Goal: Information Seeking & Learning: Learn about a topic

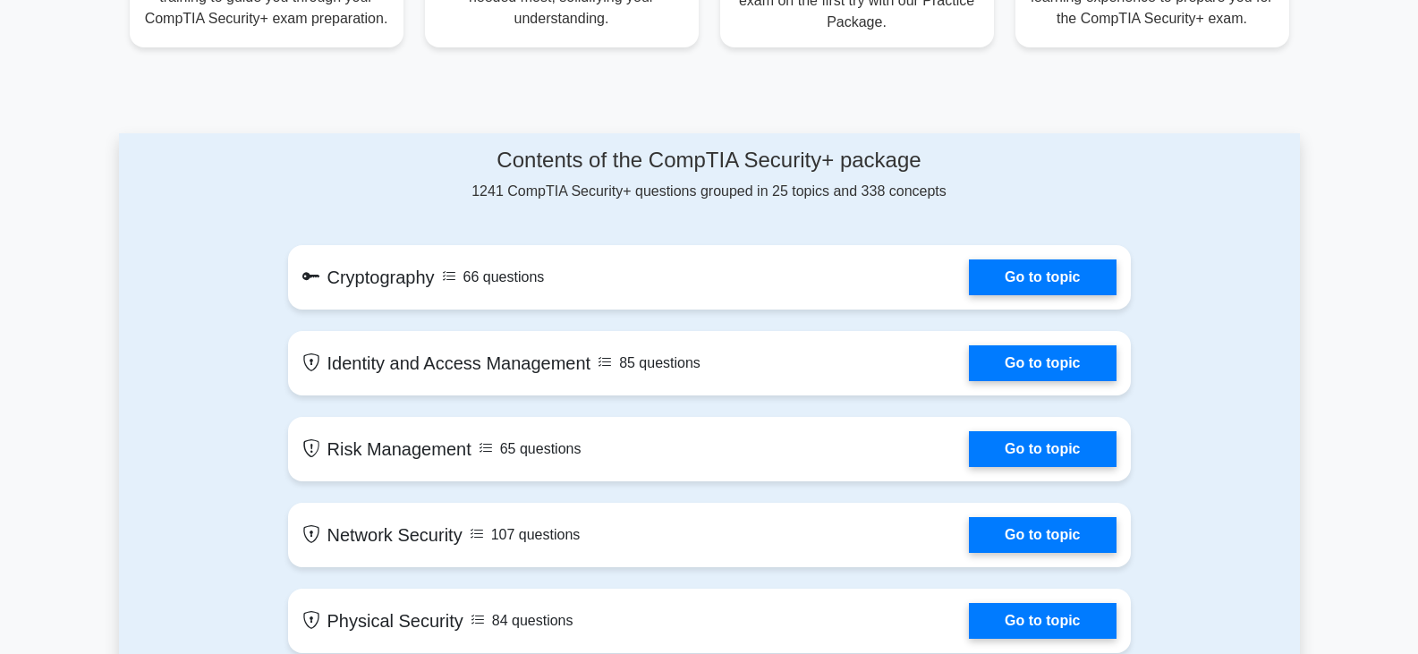
scroll to position [805, 0]
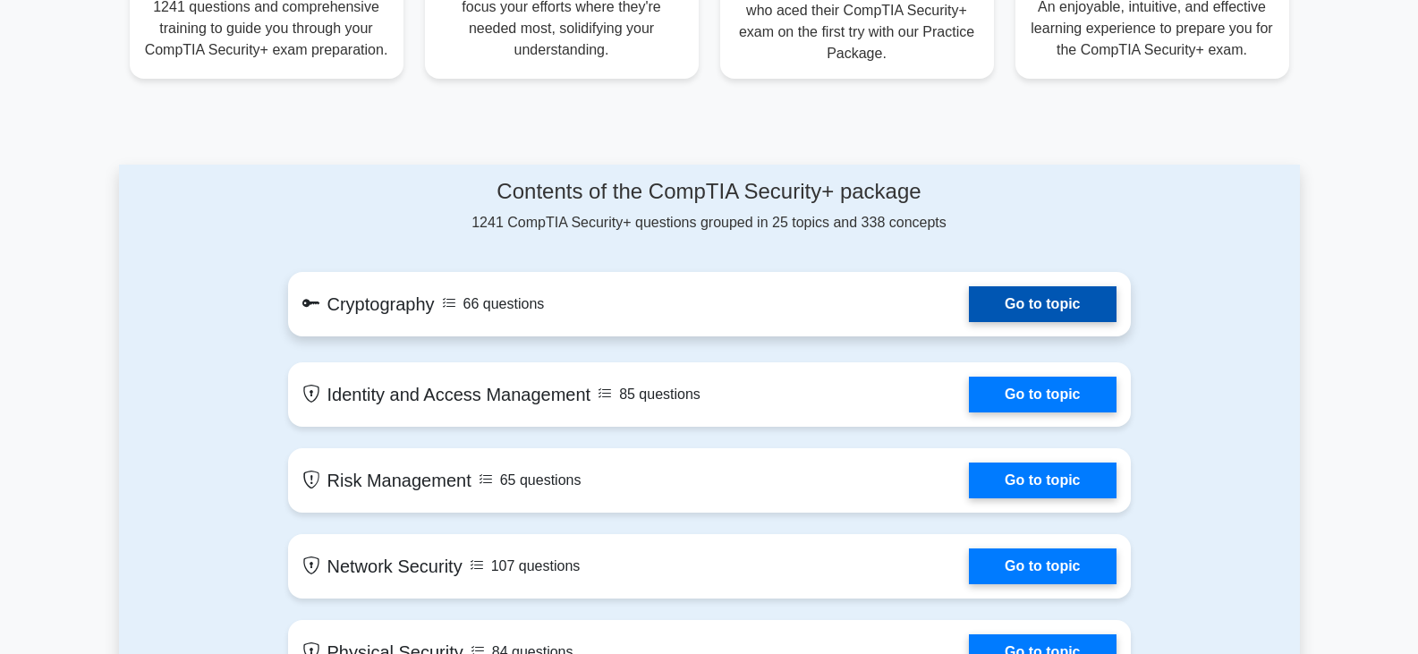
click at [995, 318] on link "Go to topic" at bounding box center [1042, 304] width 147 height 36
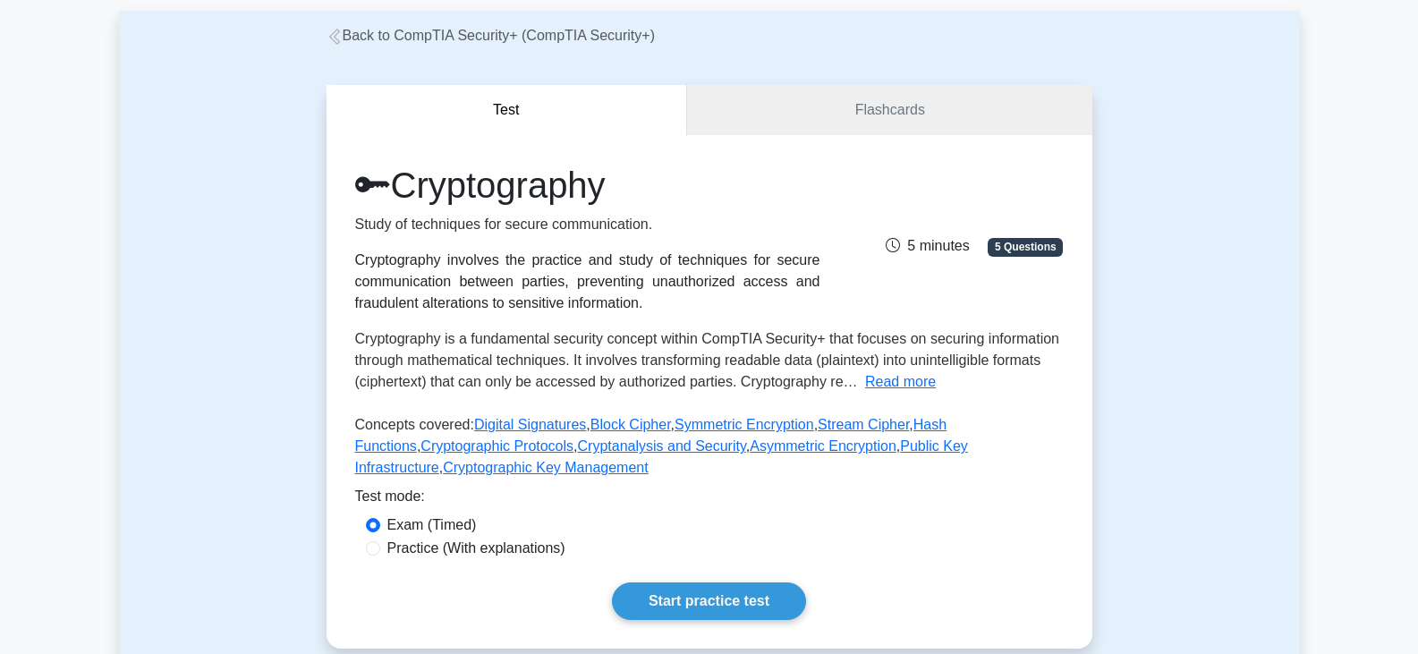
scroll to position [179, 0]
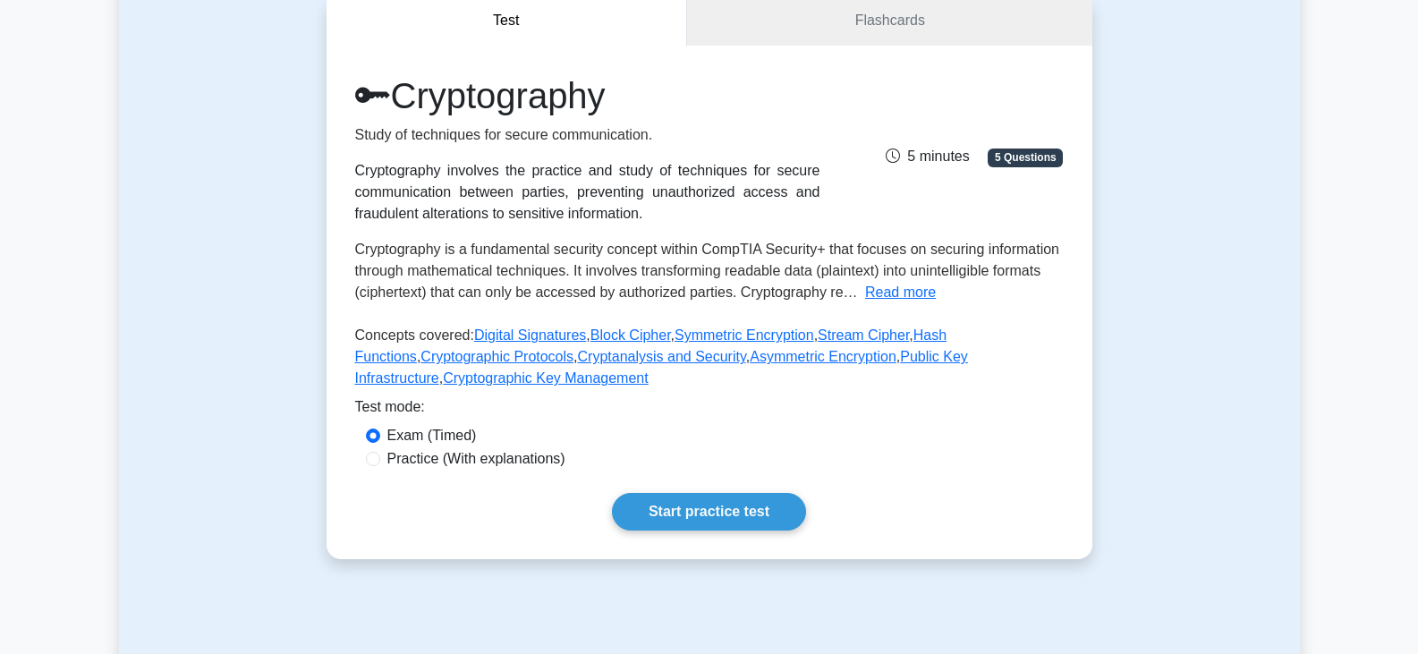
click at [752, 539] on div "Cryptography Study of techniques for secure communication. Cryptography involve…" at bounding box center [710, 303] width 766 height 514
click at [747, 523] on link "Start practice test" at bounding box center [709, 512] width 194 height 38
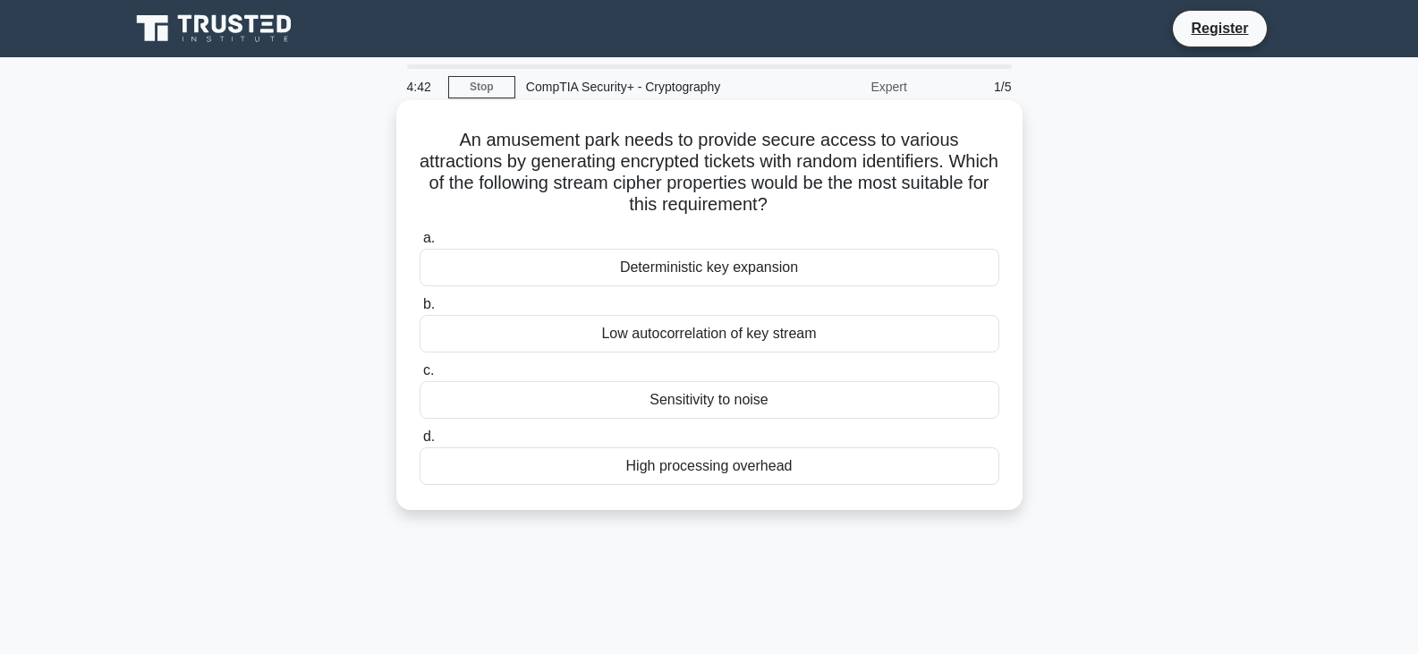
click at [811, 265] on div "Deterministic key expansion" at bounding box center [710, 268] width 580 height 38
click at [420, 244] on input "a. Deterministic key expansion" at bounding box center [420, 239] width 0 height 12
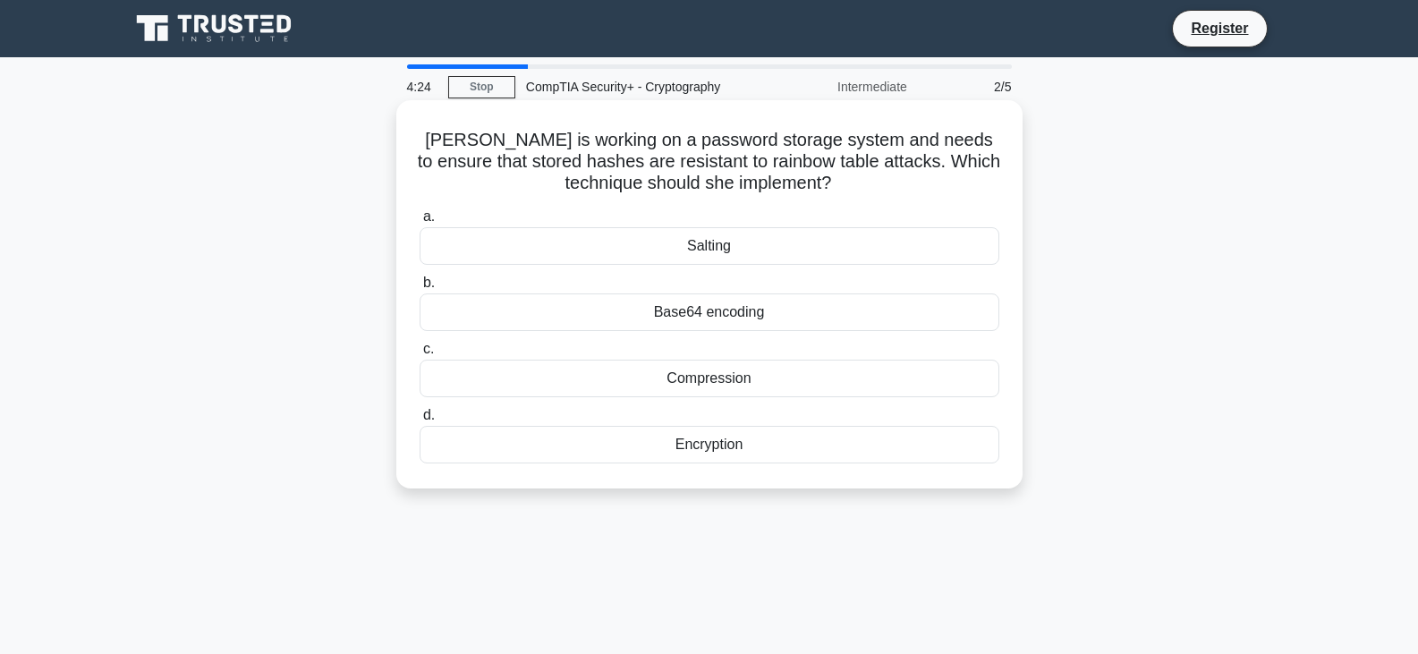
click at [856, 308] on div "Base64 encoding" at bounding box center [710, 313] width 580 height 38
click at [420, 289] on input "b. Base64 encoding" at bounding box center [420, 283] width 0 height 12
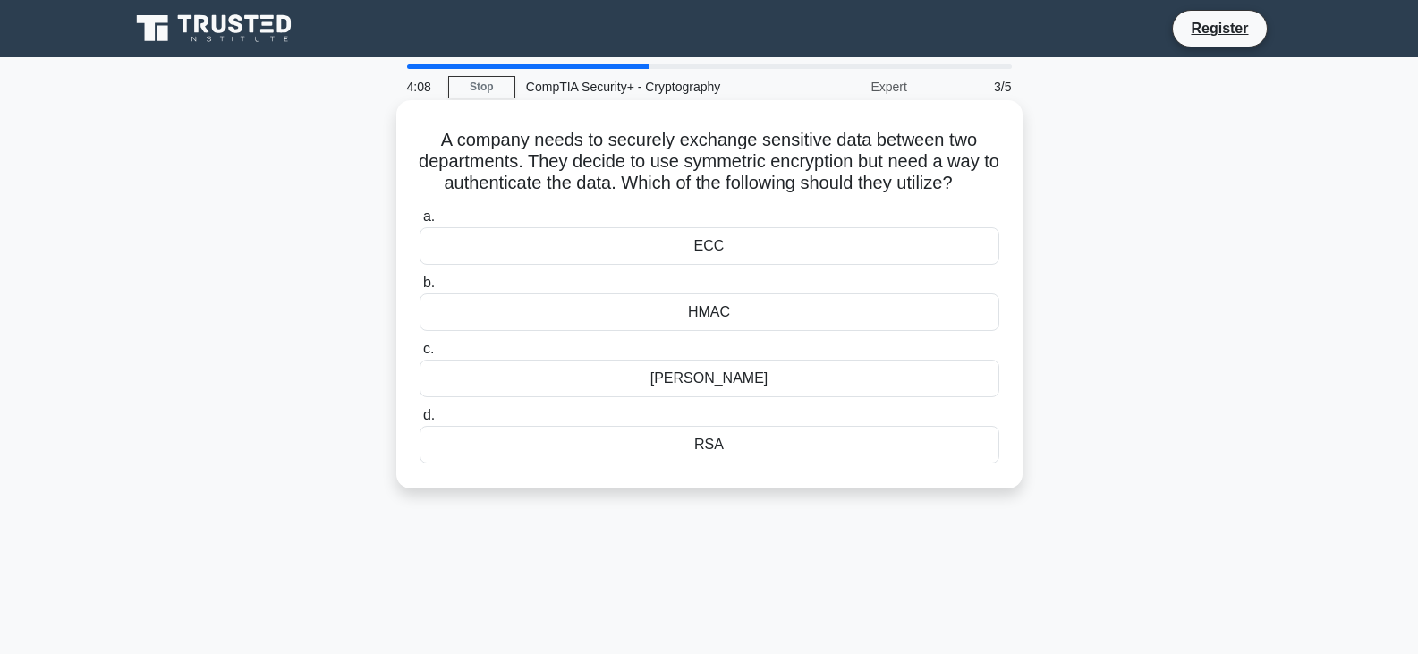
click at [803, 447] on div "RSA" at bounding box center [710, 445] width 580 height 38
click at [420, 421] on input "d. RSA" at bounding box center [420, 416] width 0 height 12
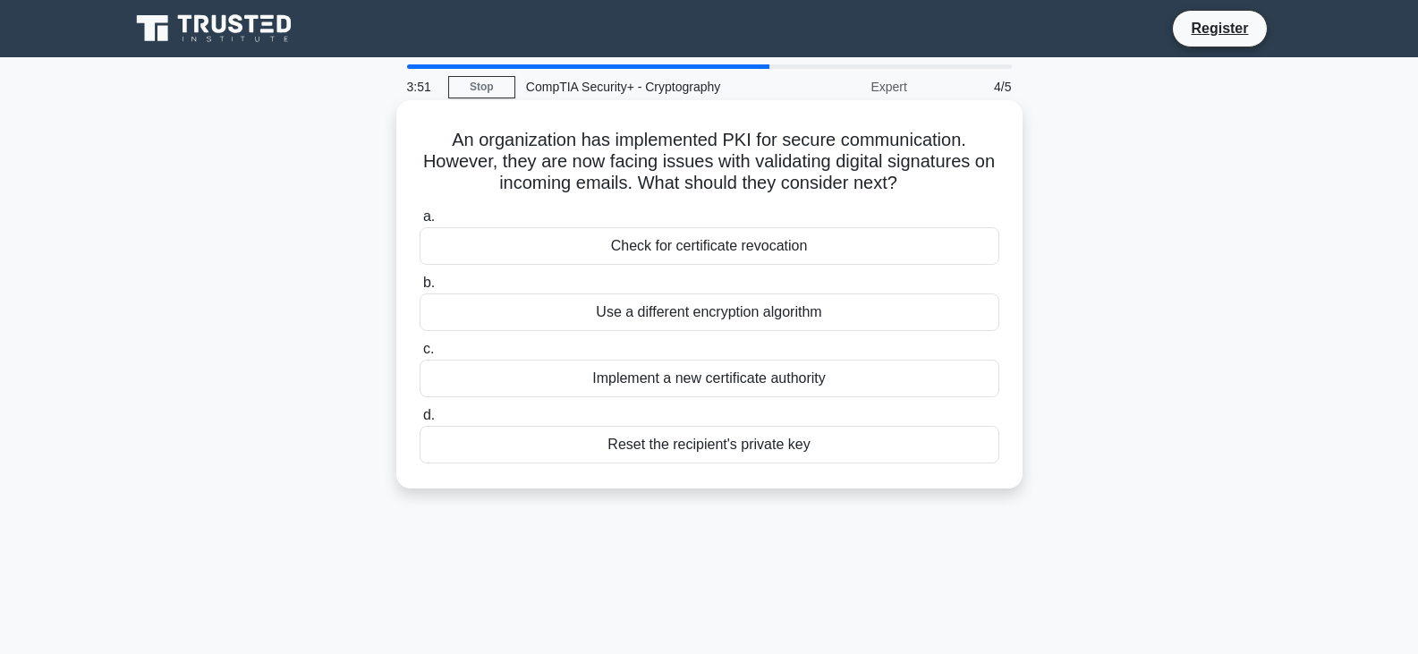
click at [828, 320] on div "Use a different encryption algorithm" at bounding box center [710, 313] width 580 height 38
click at [420, 289] on input "b. Use a different encryption algorithm" at bounding box center [420, 283] width 0 height 12
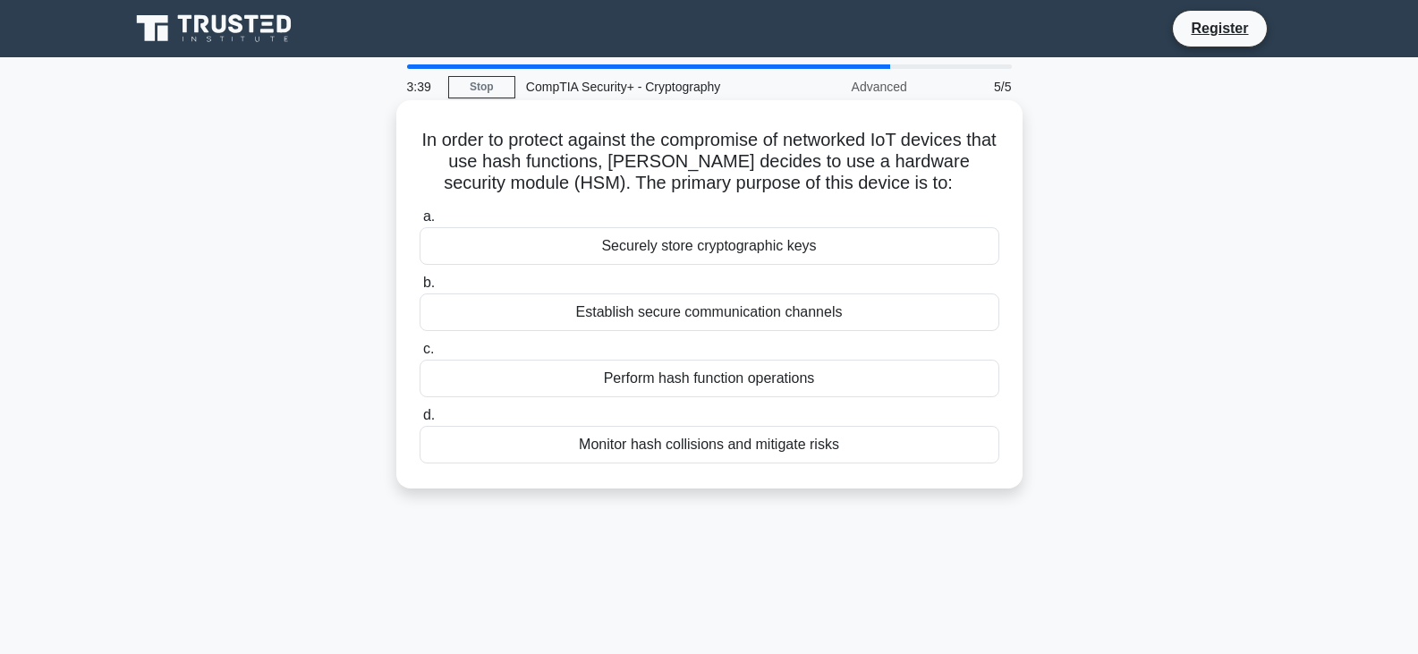
click at [778, 247] on div "Securely store cryptographic keys" at bounding box center [710, 246] width 580 height 38
click at [420, 223] on input "a. Securely store cryptographic keys" at bounding box center [420, 217] width 0 height 12
